Goal: Task Accomplishment & Management: Use online tool/utility

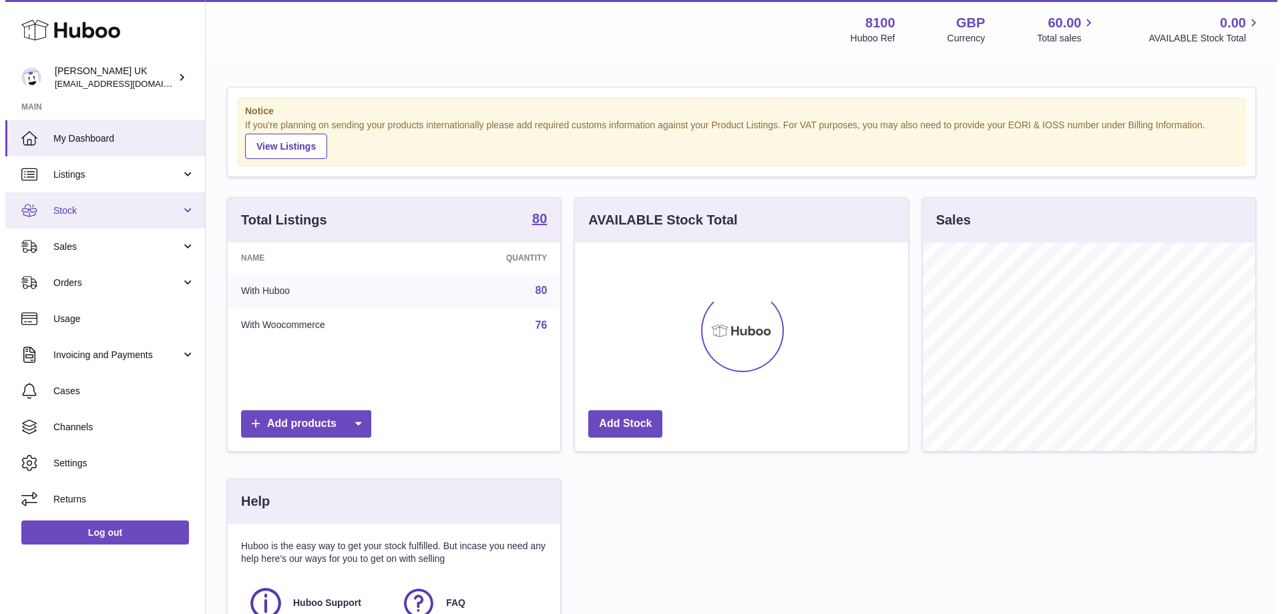
scroll to position [208, 333]
click at [81, 212] on span "Stock" at bounding box center [112, 210] width 128 height 13
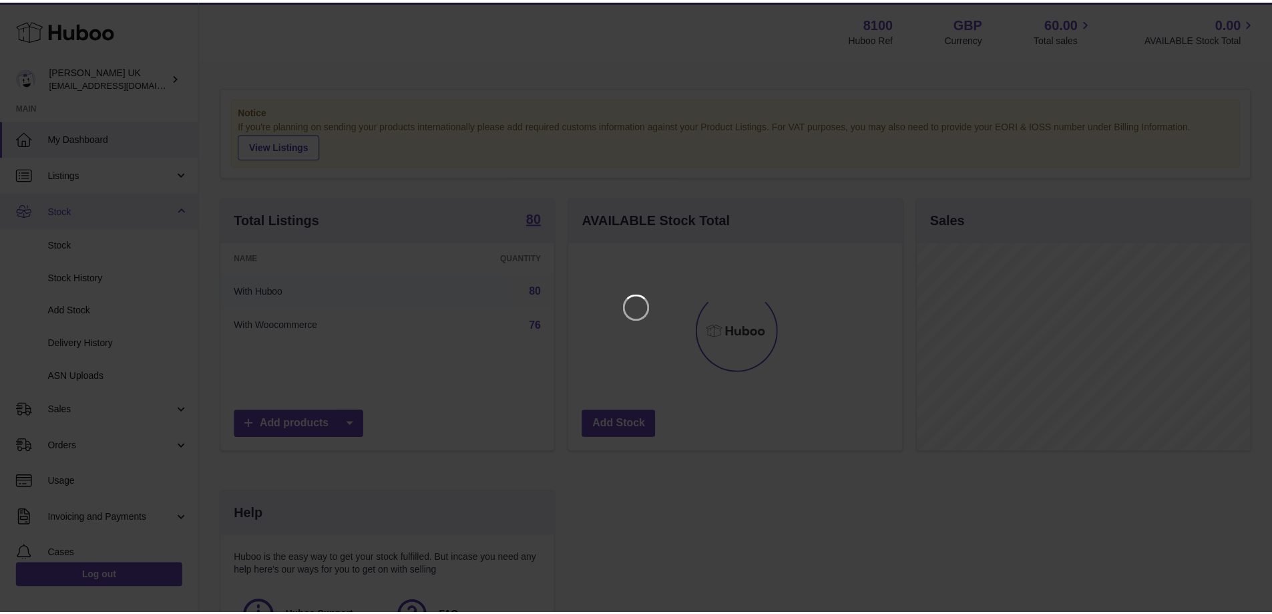
scroll to position [208, 337]
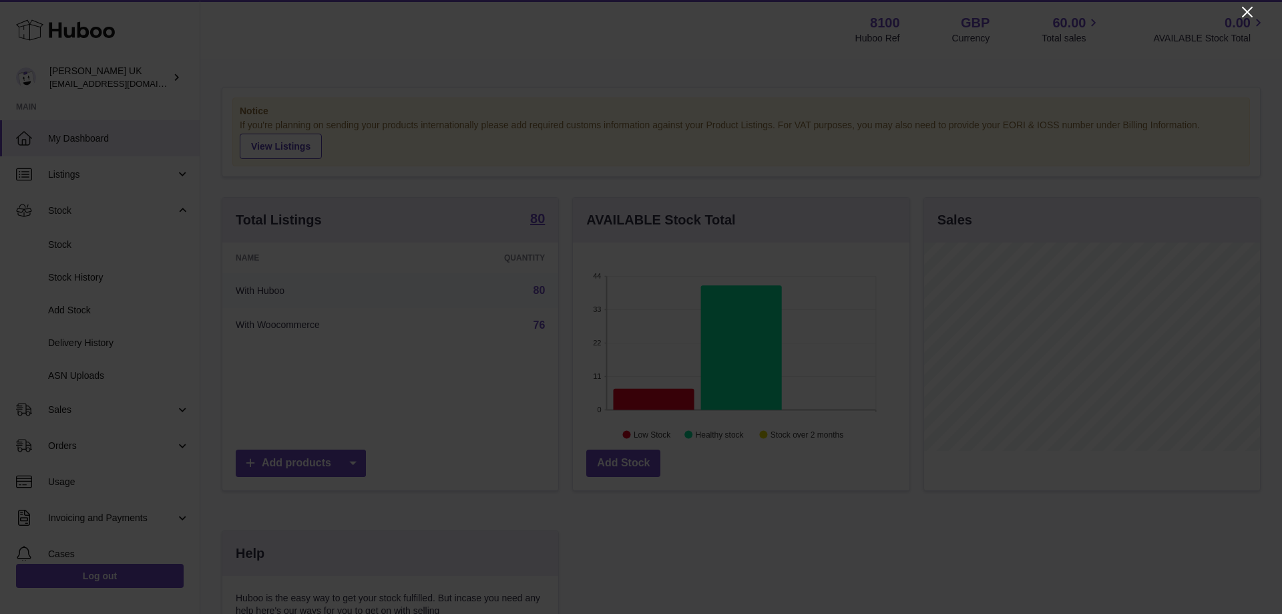
click at [1247, 15] on icon "Close" at bounding box center [1247, 12] width 16 height 16
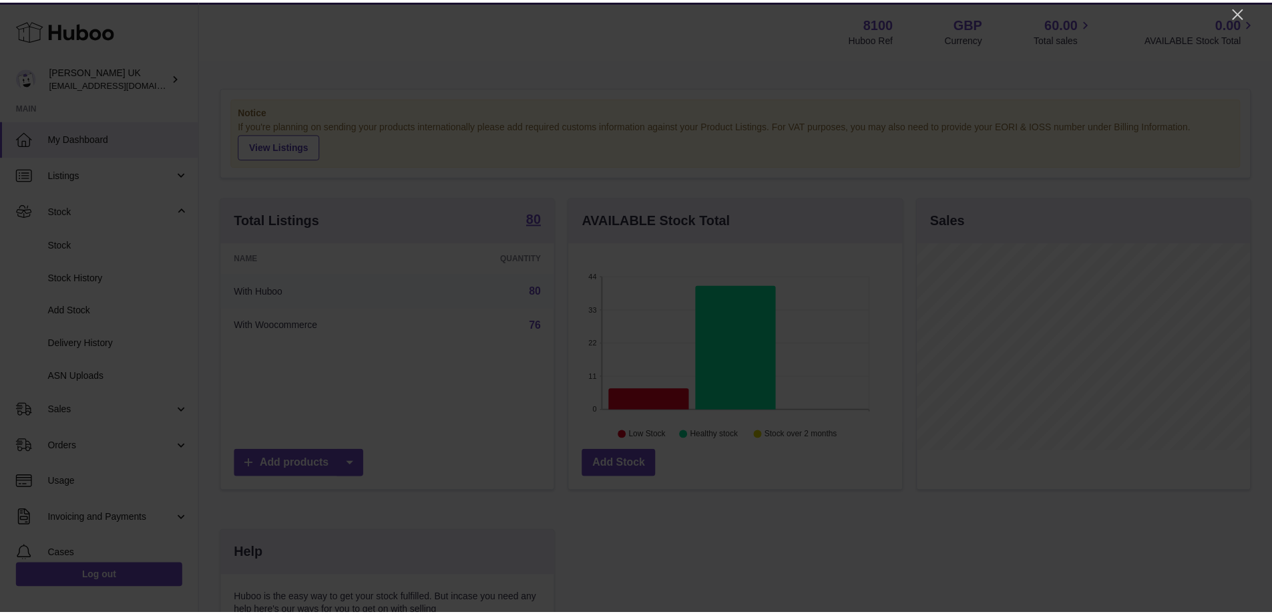
scroll to position [667485, 667361]
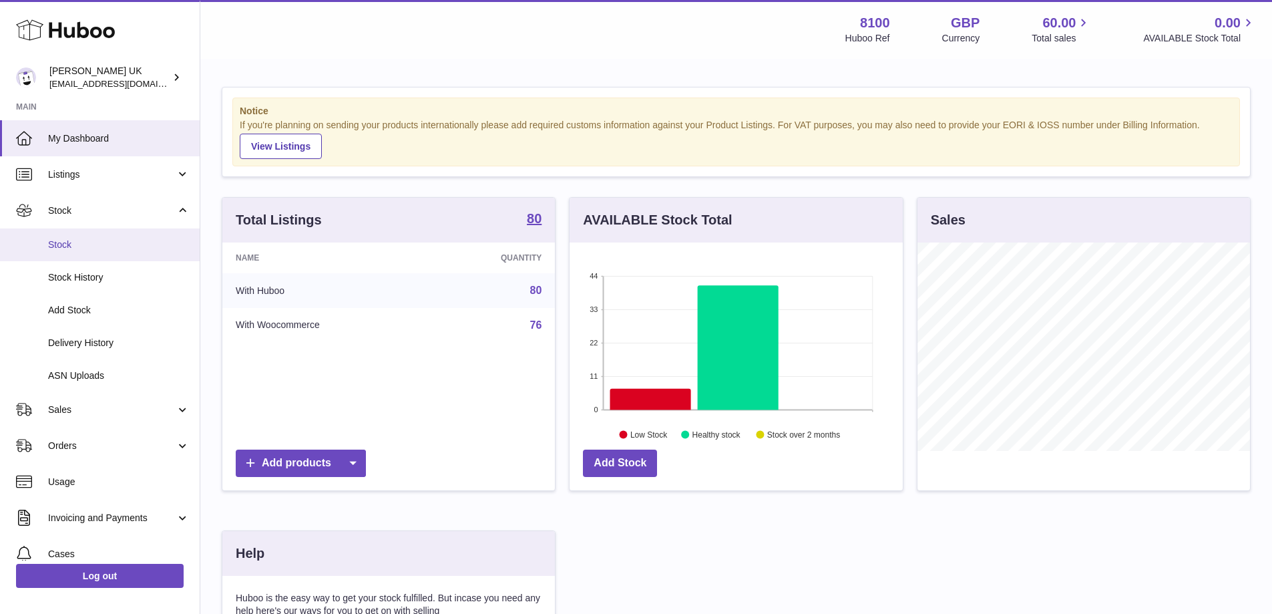
click at [90, 245] on span "Stock" at bounding box center [119, 244] width 142 height 13
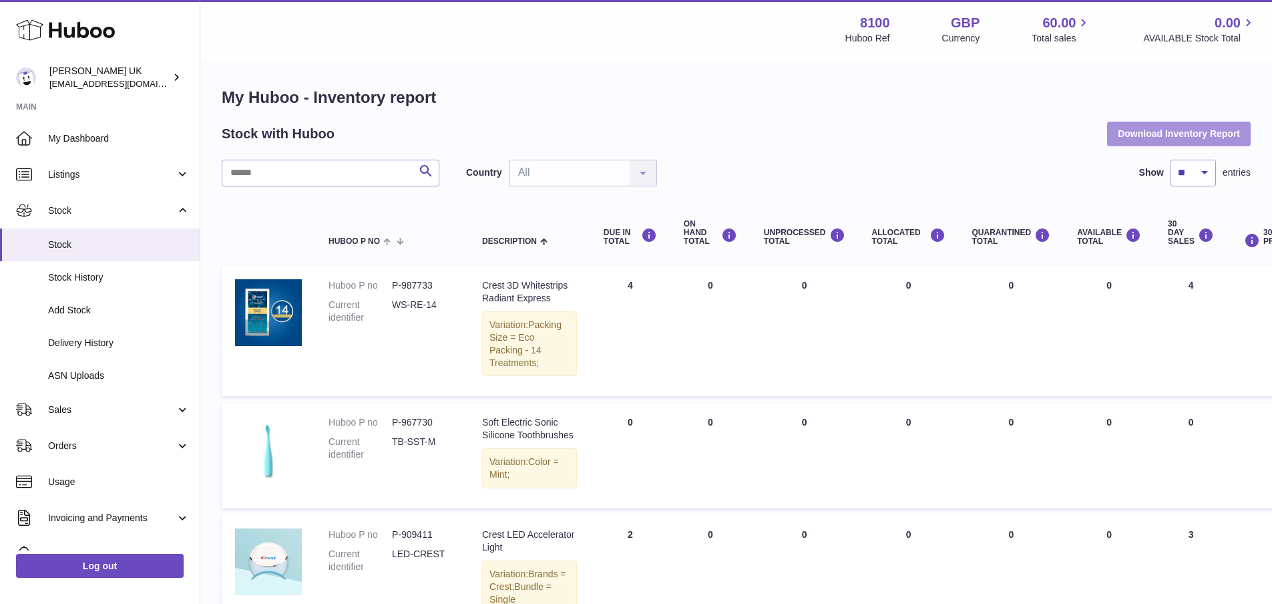
click at [1165, 132] on button "Download Inventory Report" at bounding box center [1179, 134] width 144 height 24
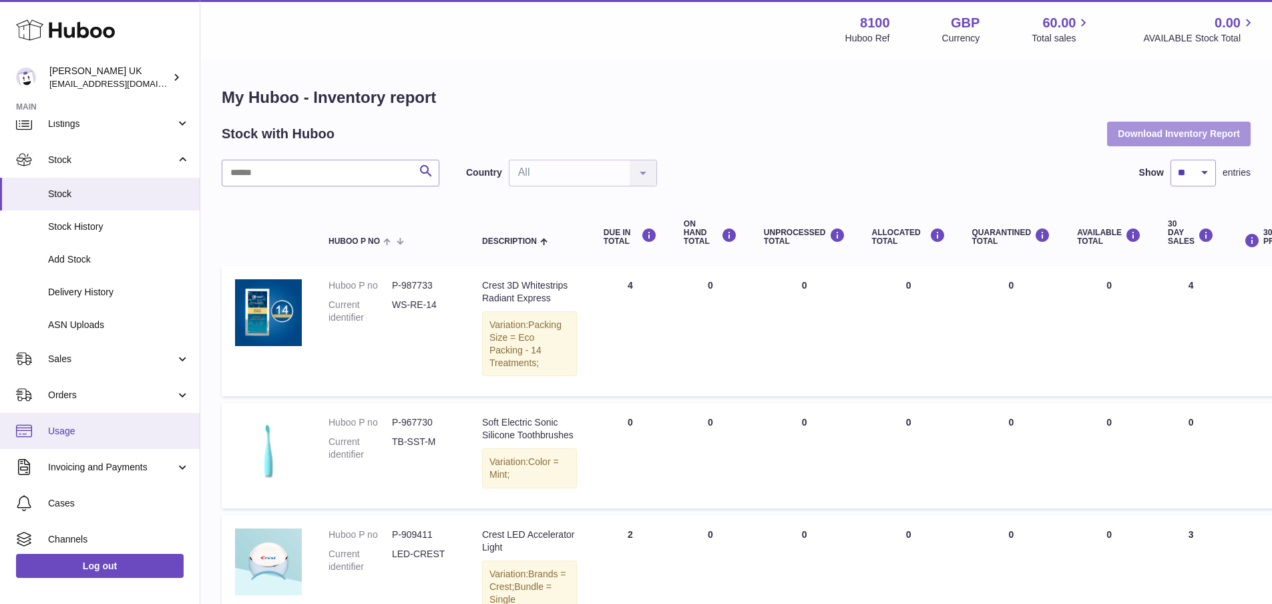
scroll to position [67, 0]
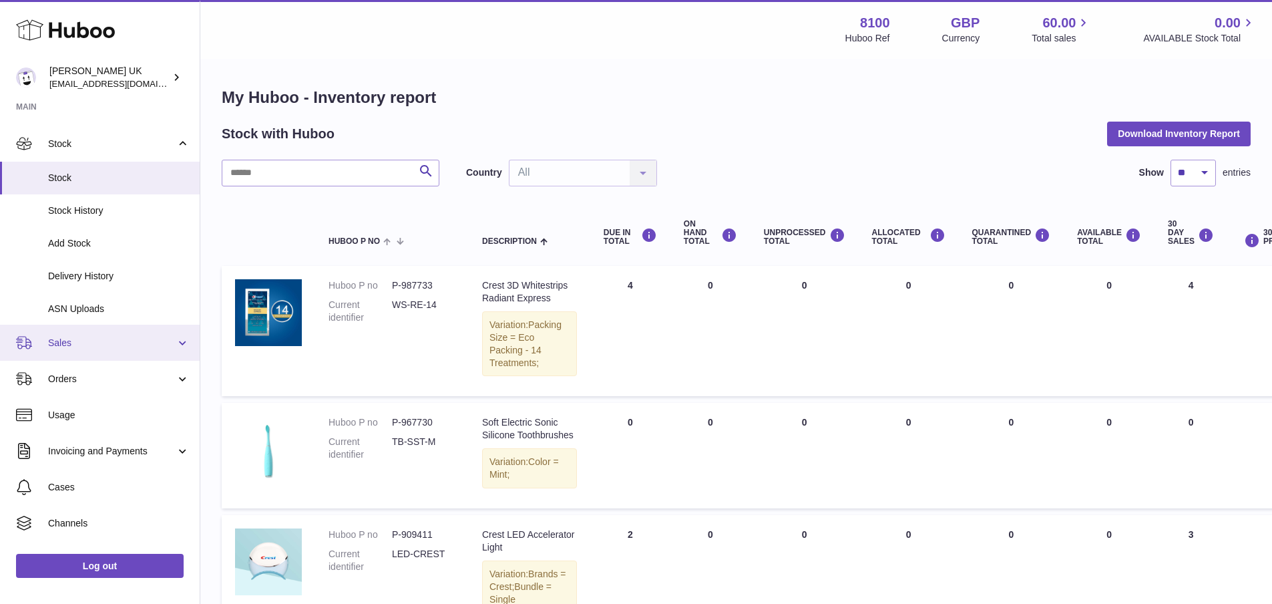
click at [83, 351] on link "Sales" at bounding box center [100, 342] width 200 height 36
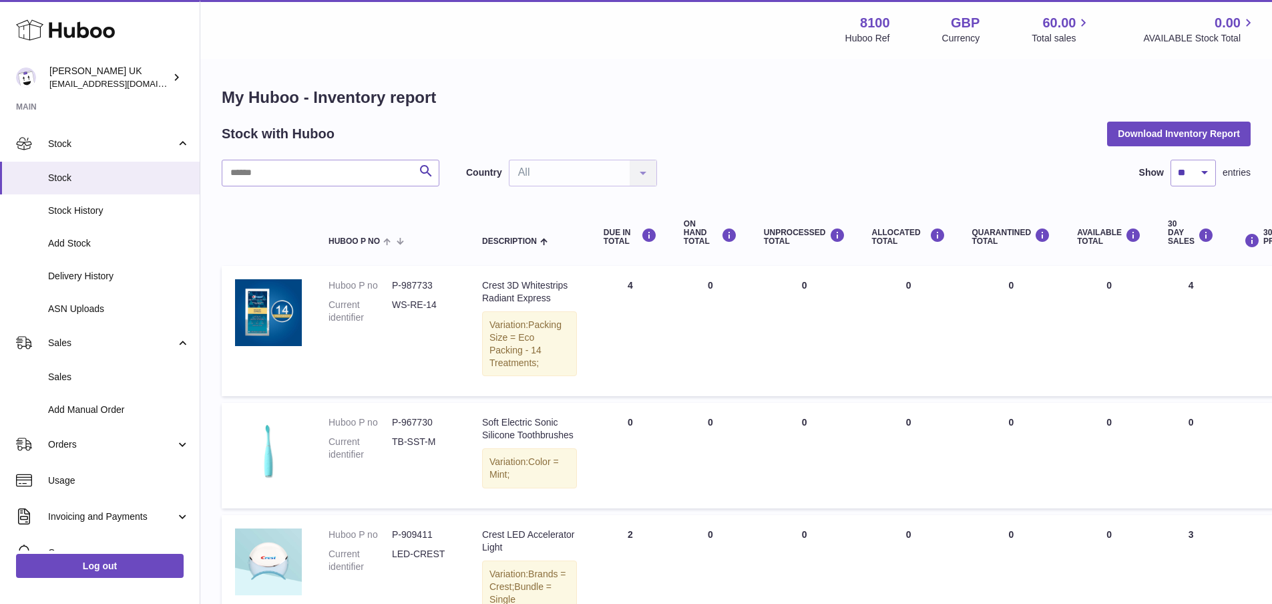
scroll to position [185, 0]
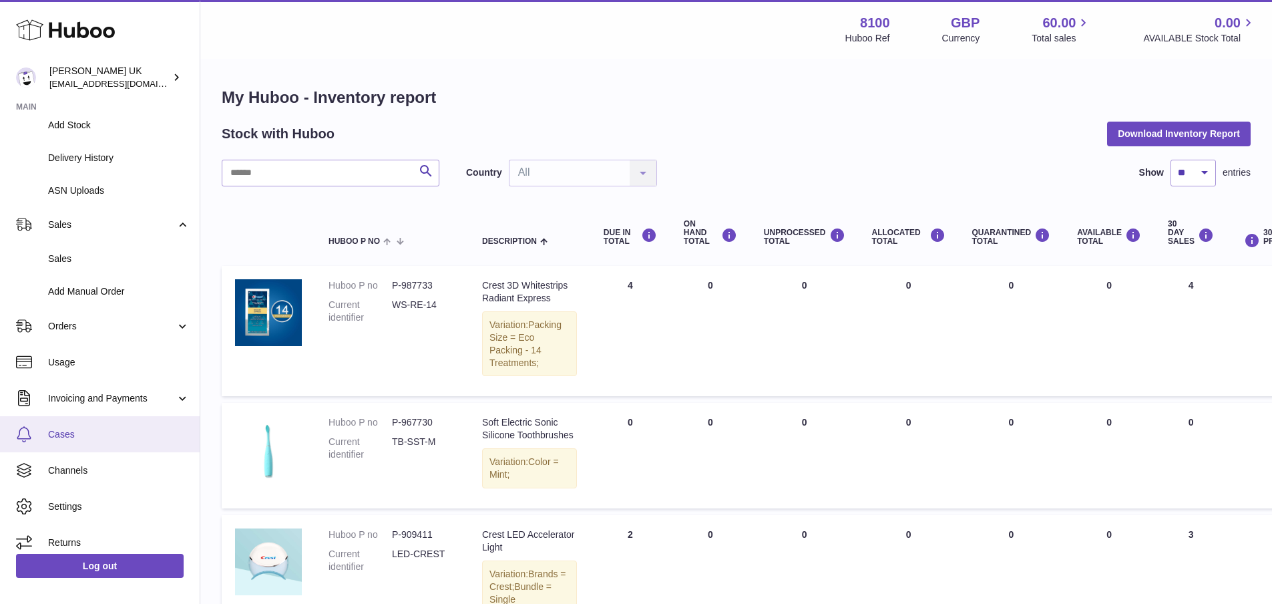
click at [83, 433] on span "Cases" at bounding box center [119, 434] width 142 height 13
